Goal: Navigation & Orientation: Find specific page/section

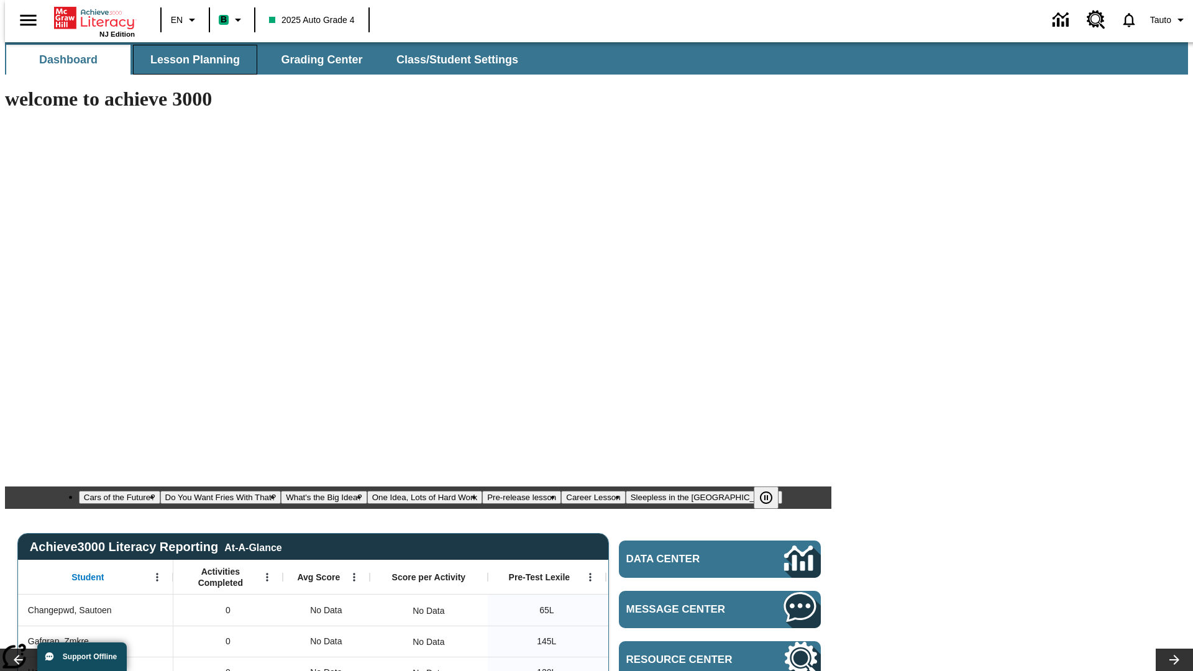
click at [190, 60] on span "Lesson Planning" at bounding box center [194, 60] width 89 height 14
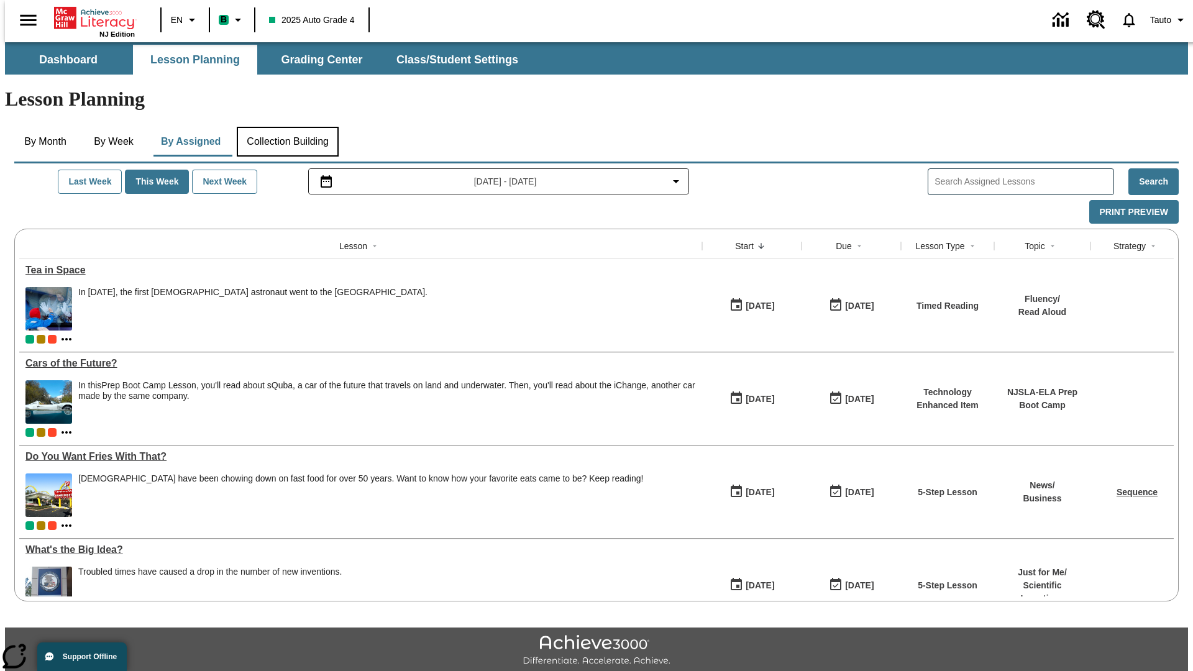
click at [287, 127] on button "Collection Building" at bounding box center [288, 142] width 102 height 30
